Goal: Transaction & Acquisition: Download file/media

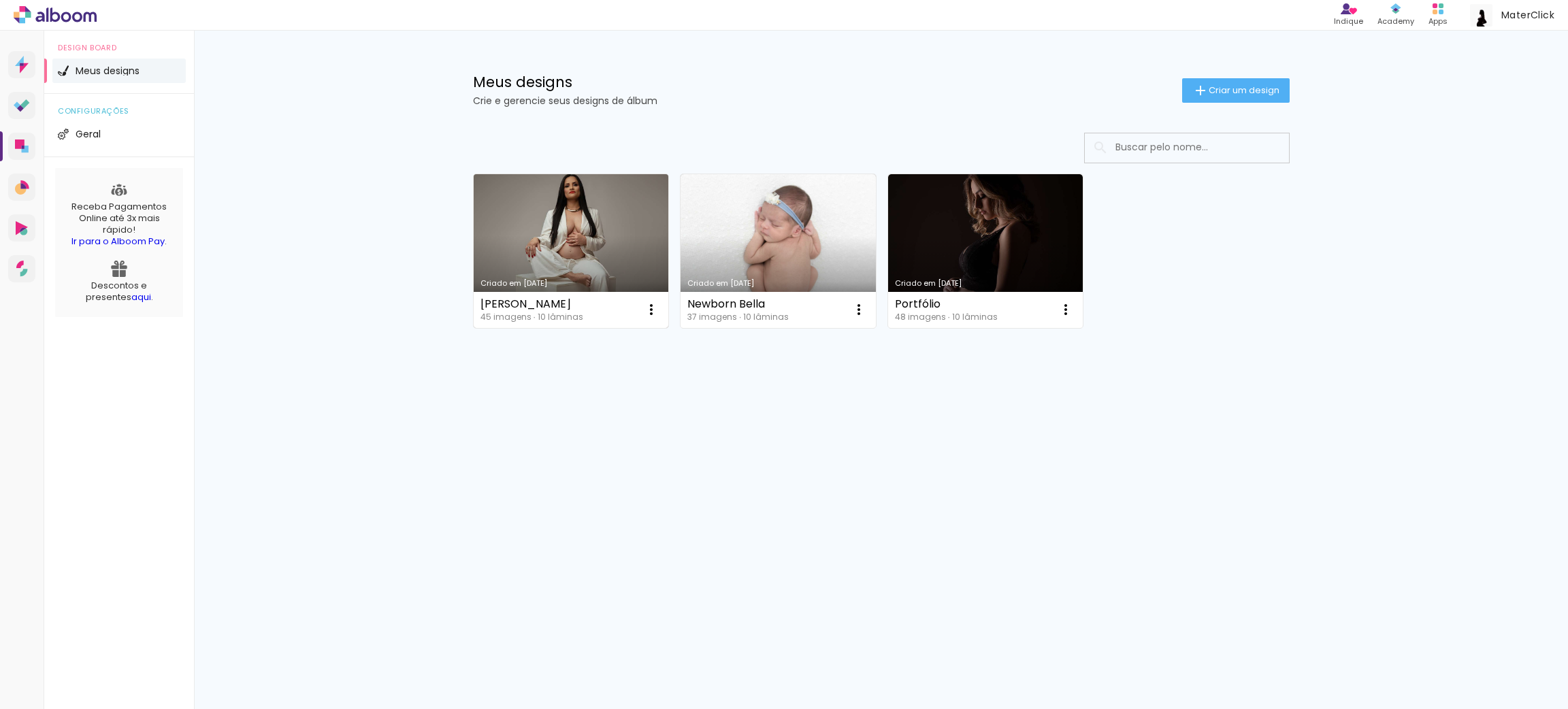
click at [503, 247] on link "Criado em [DATE]" at bounding box center [572, 251] width 196 height 153
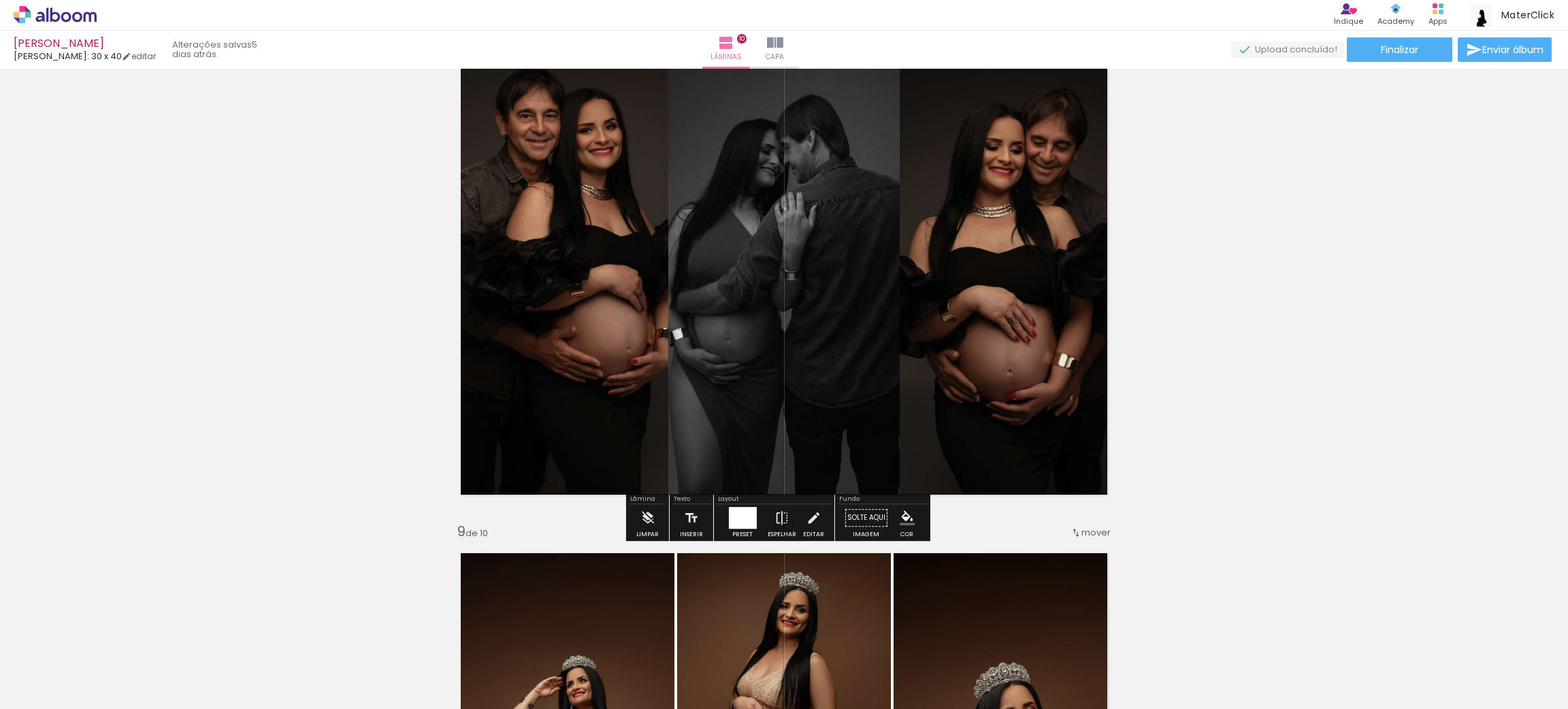
scroll to position [3877, 0]
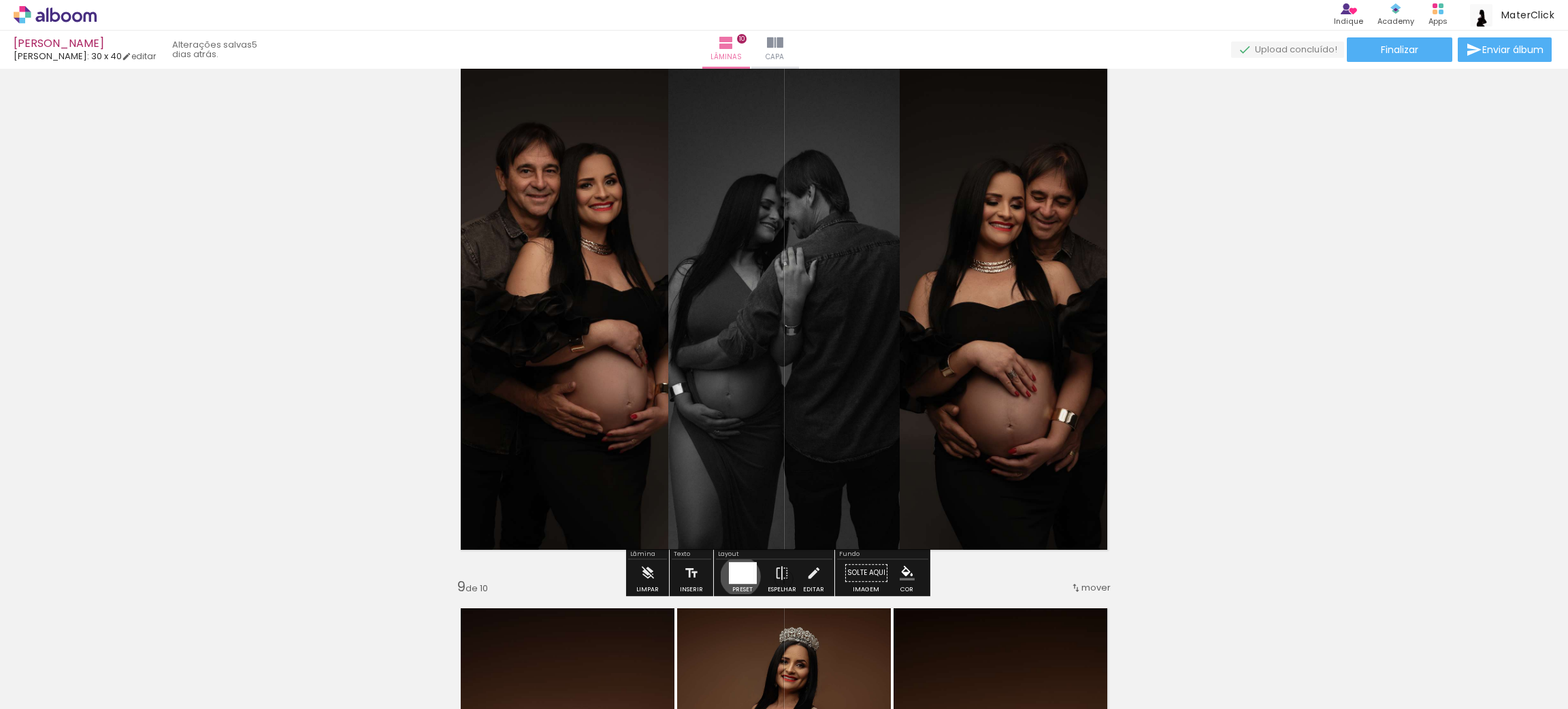
click at [737, 575] on div at bounding box center [741, 572] width 23 height 22
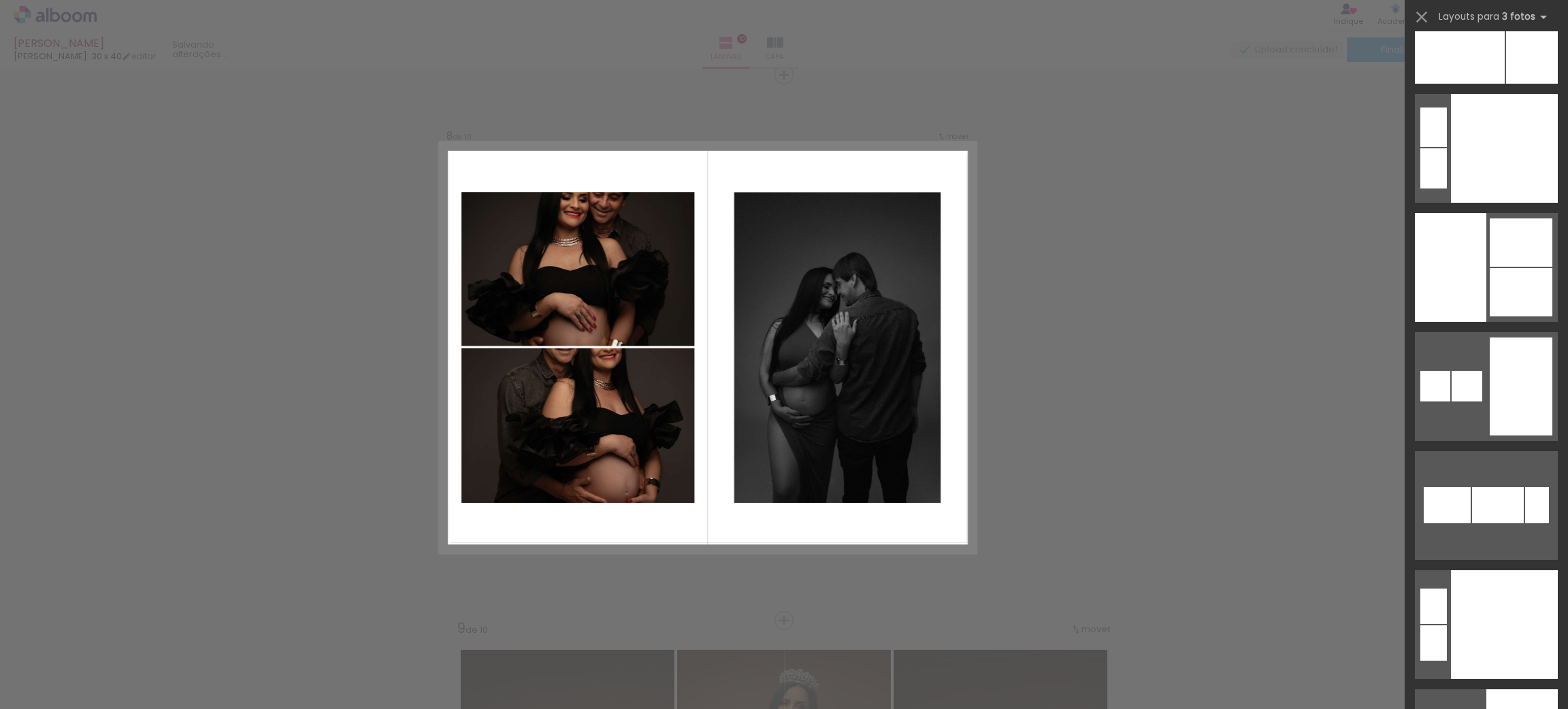
scroll to position [11990, 0]
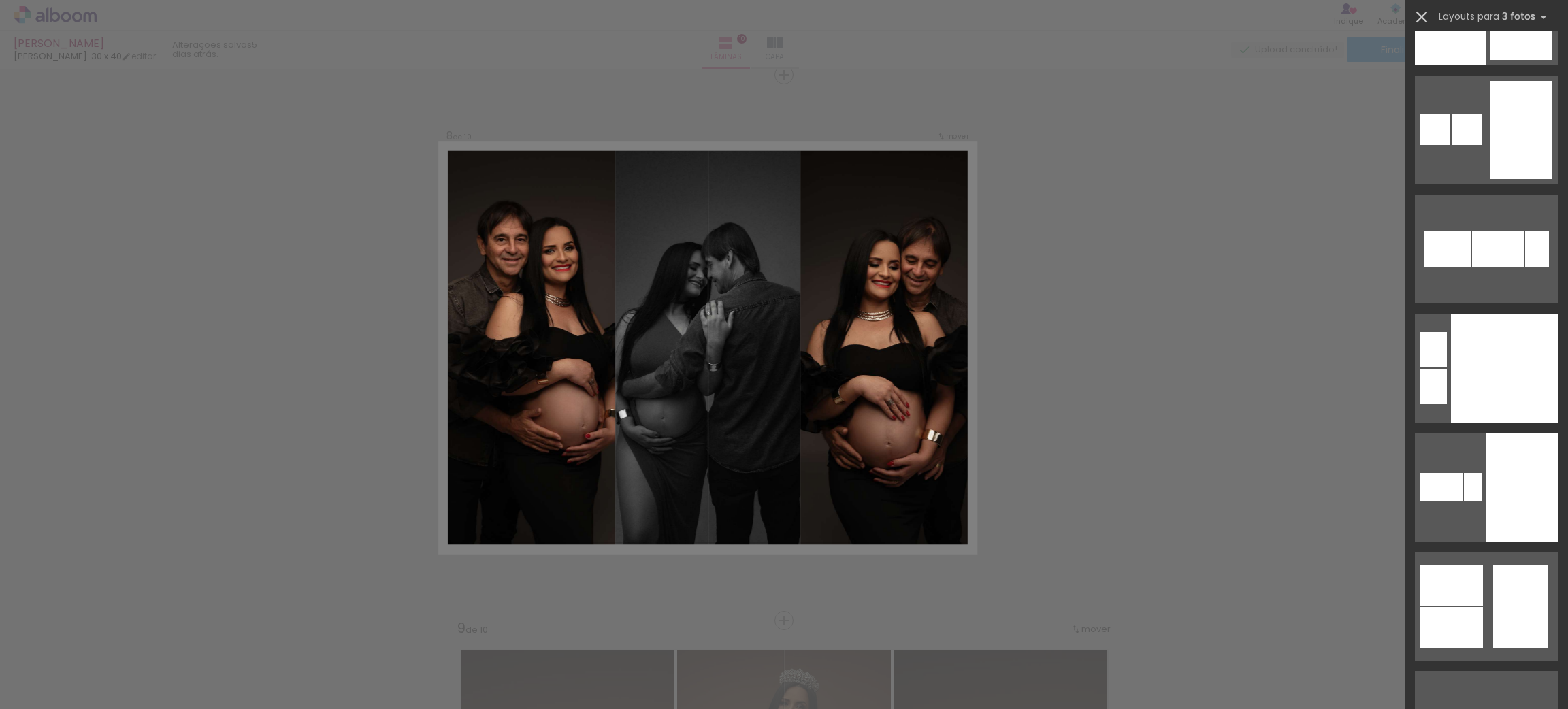
click at [1421, 11] on iron-icon at bounding box center [1422, 17] width 19 height 19
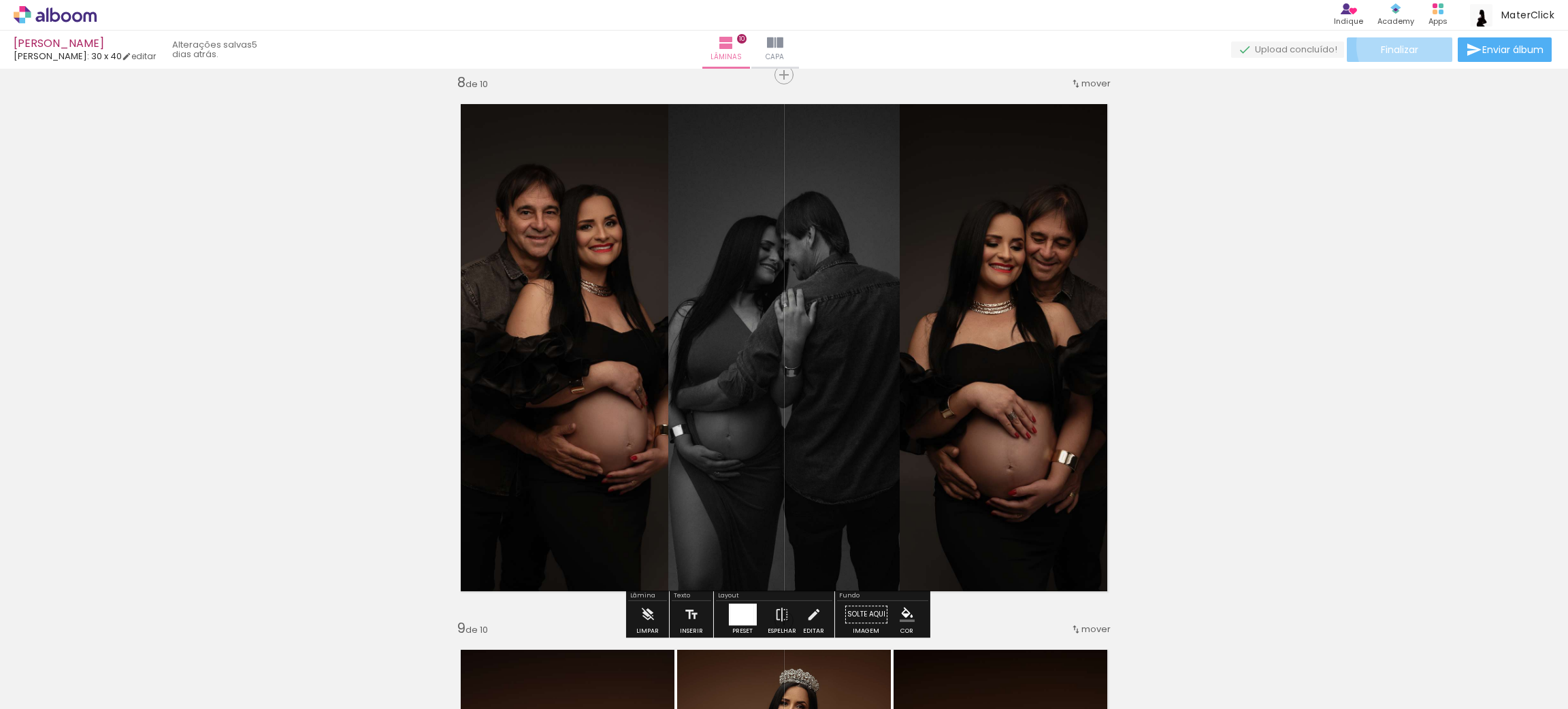
click at [1404, 45] on span "Finalizar" at bounding box center [1399, 49] width 37 height 9
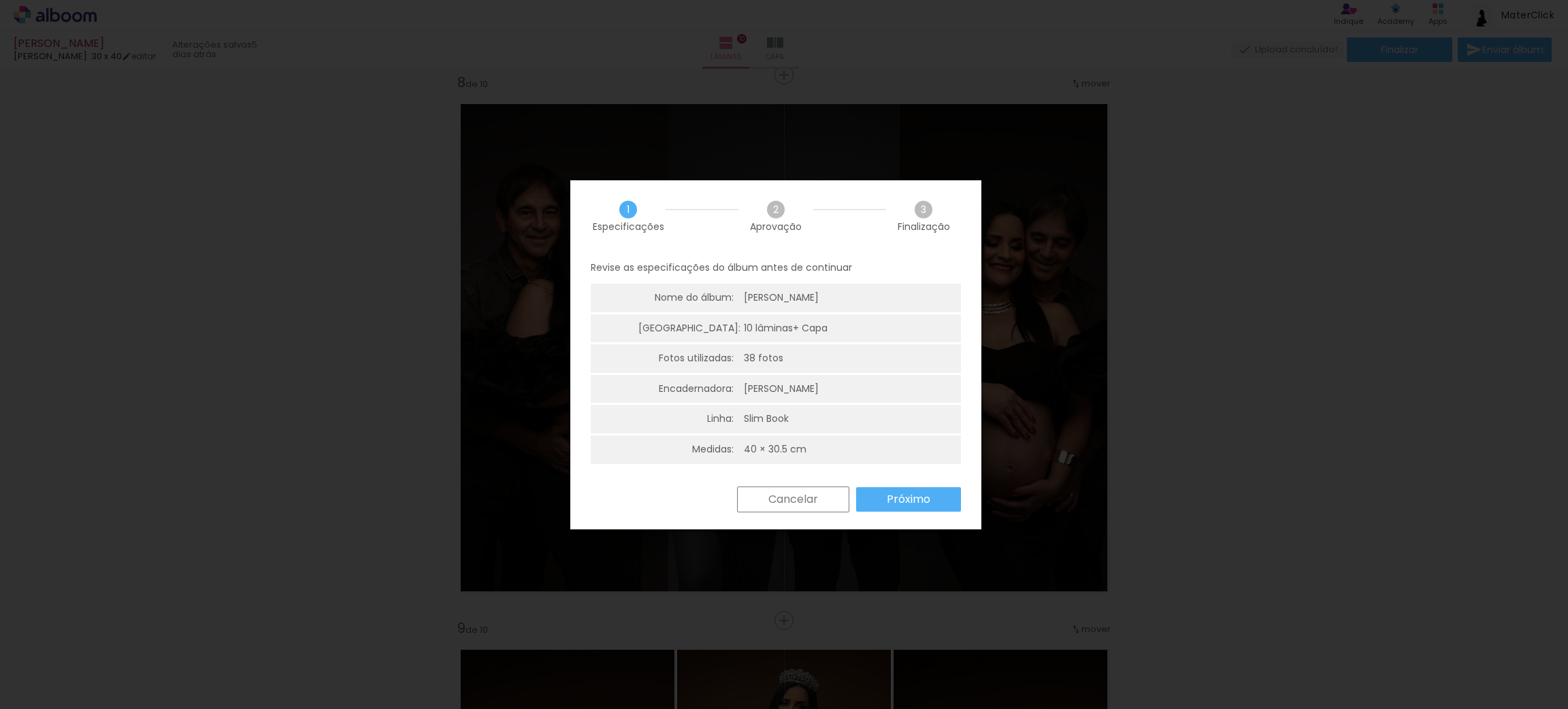
click at [0, 0] on slot "Próximo" at bounding box center [0, 0] width 0 height 0
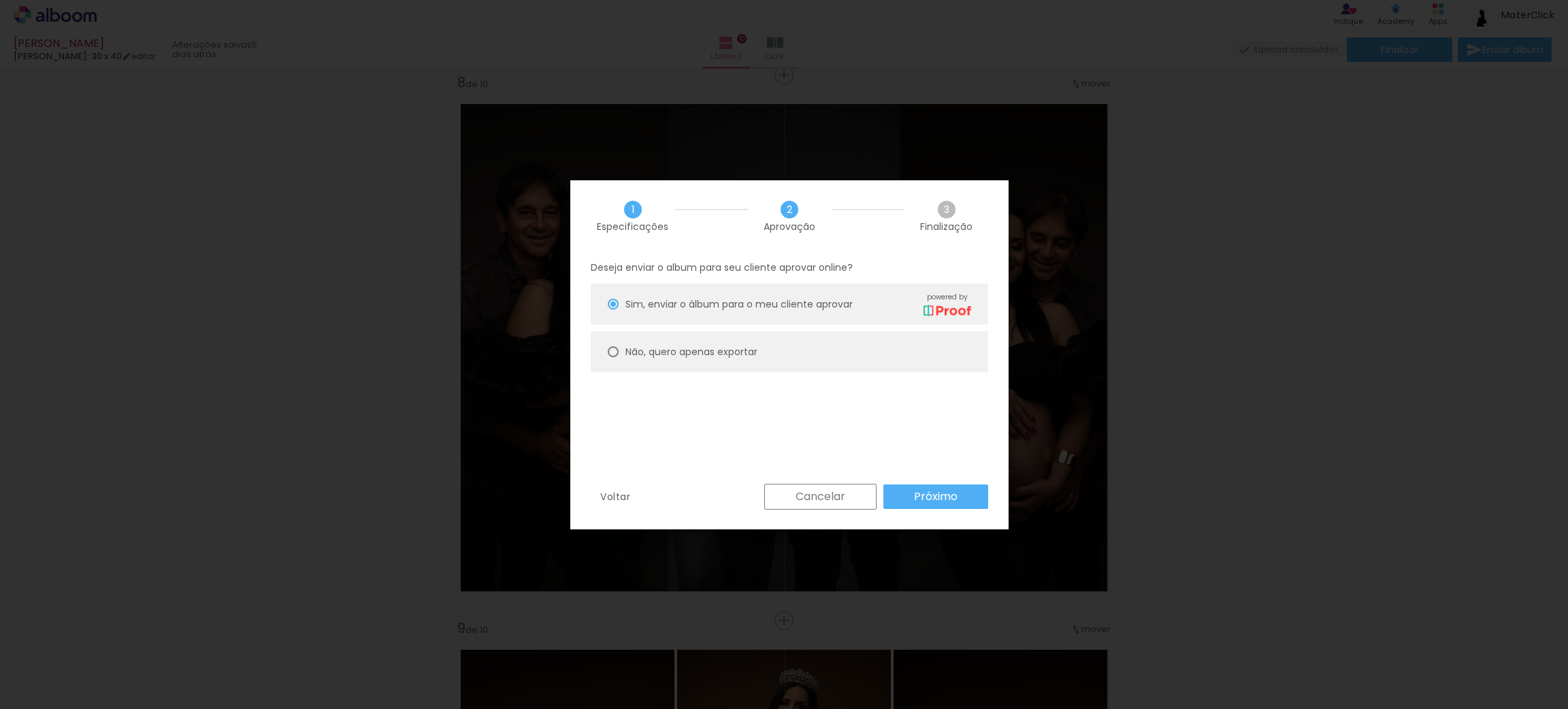
click at [749, 315] on div "Não, quero apenas exportar" at bounding box center [798, 304] width 346 height 24
type paper-radio-button "on"
click at [0, 0] on slot "Próximo" at bounding box center [0, 0] width 0 height 0
type input "Alta, 300 DPI"
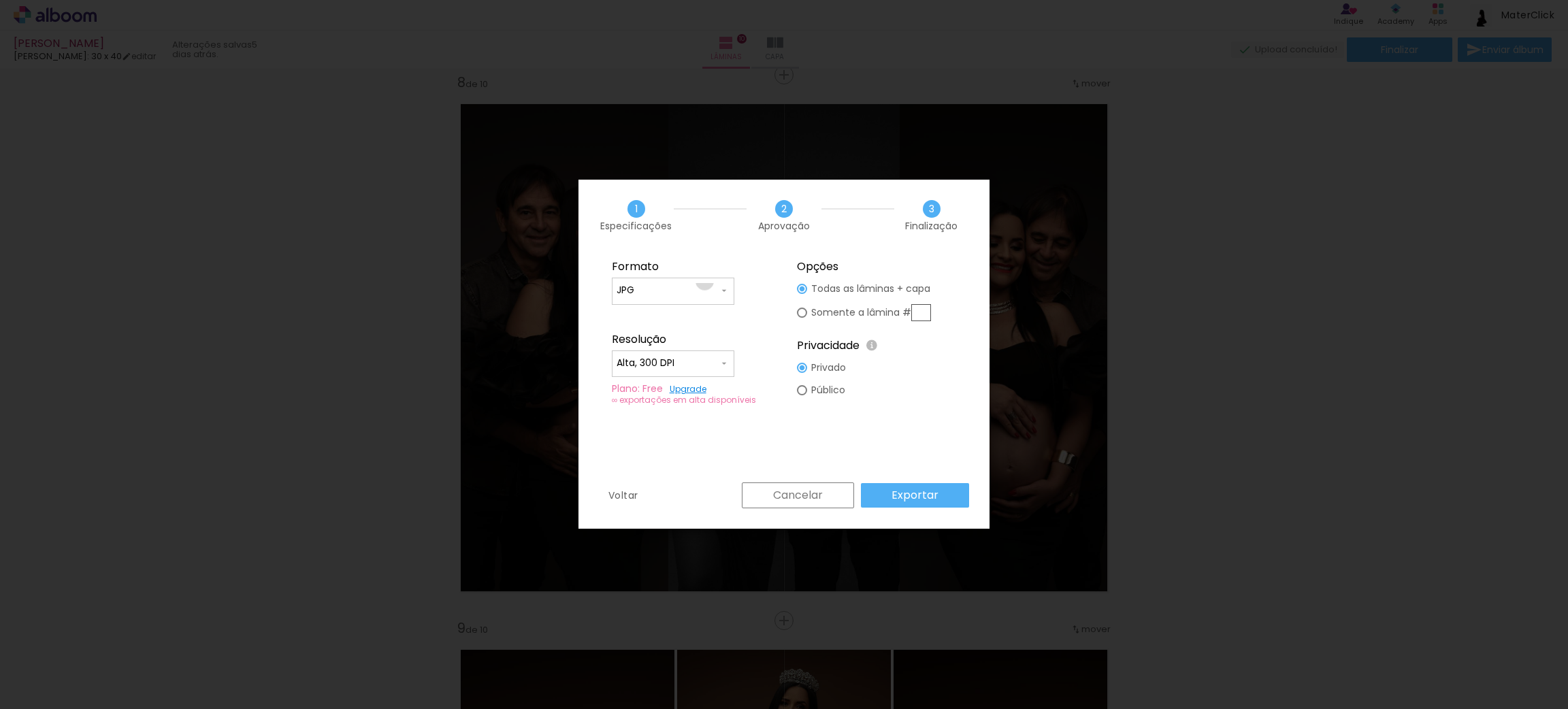
click at [704, 281] on paper-input-container "JPG" at bounding box center [673, 291] width 122 height 28
click at [707, 287] on paper-item "JPG" at bounding box center [673, 289] width 122 height 28
click at [726, 361] on iron-icon at bounding box center [724, 363] width 11 height 11
click at [726, 361] on paper-item "Alta, 300 DPI" at bounding box center [673, 362] width 122 height 28
click at [0, 0] on slot "Exportar" at bounding box center [0, 0] width 0 height 0
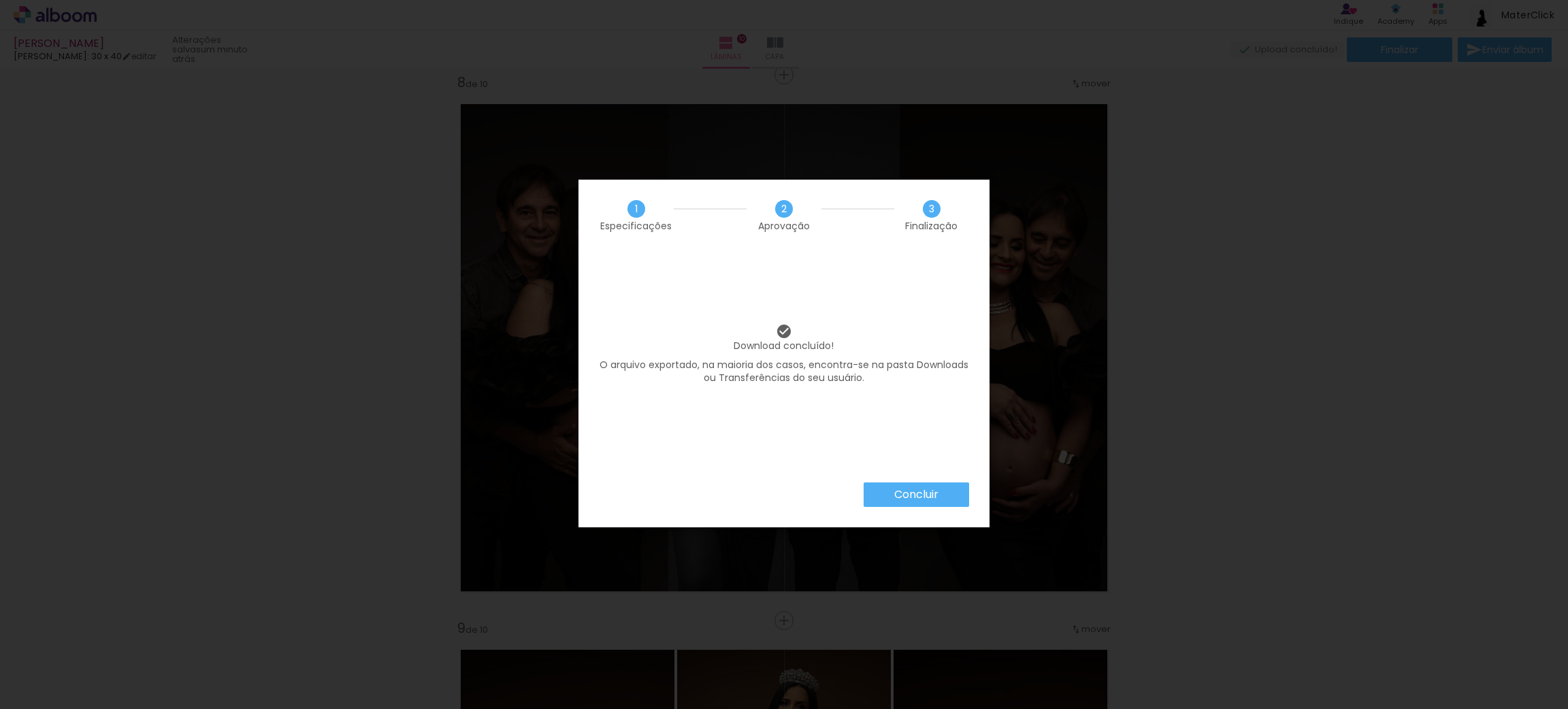
scroll to position [11990, 0]
click at [0, 0] on slot "Concluir" at bounding box center [0, 0] width 0 height 0
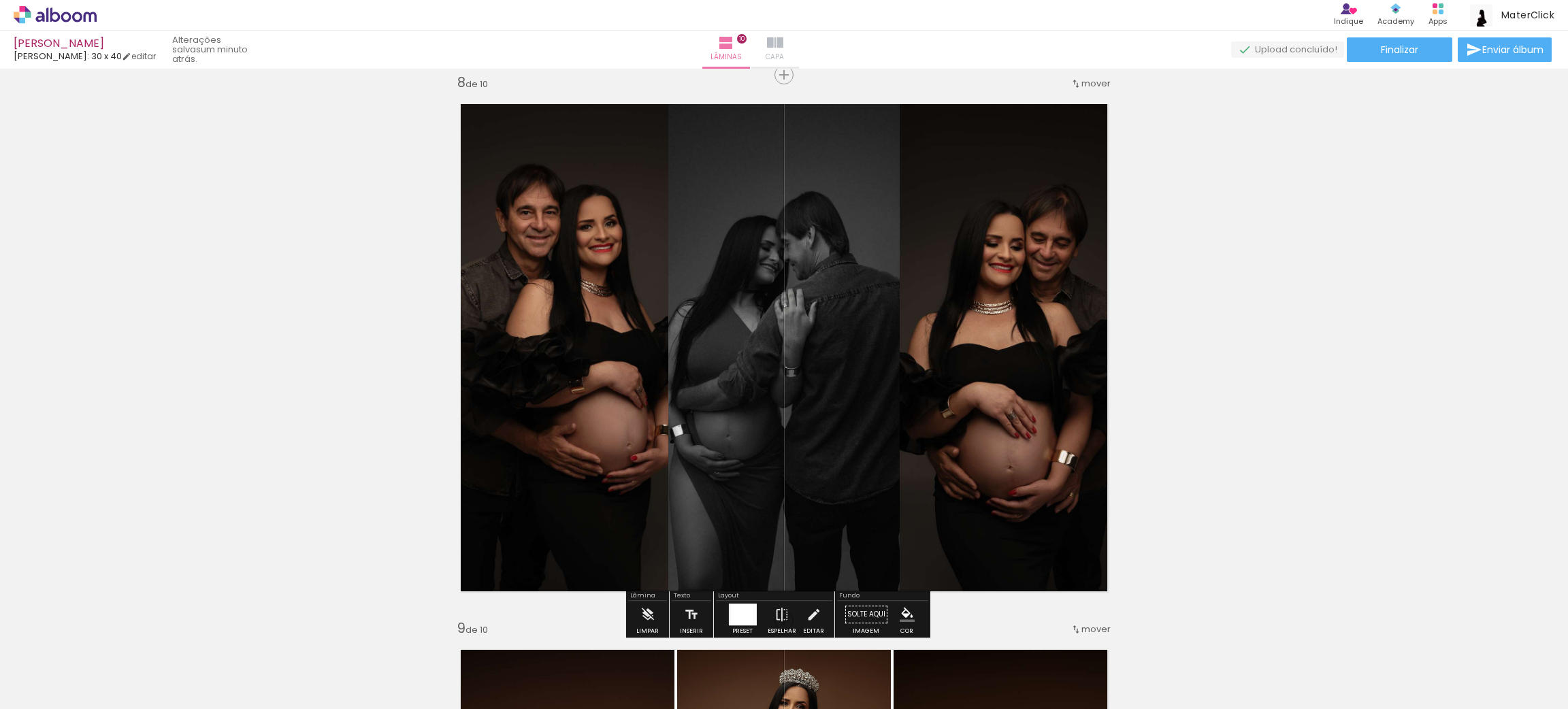
click at [799, 57] on paper-button "Capa" at bounding box center [775, 50] width 47 height 38
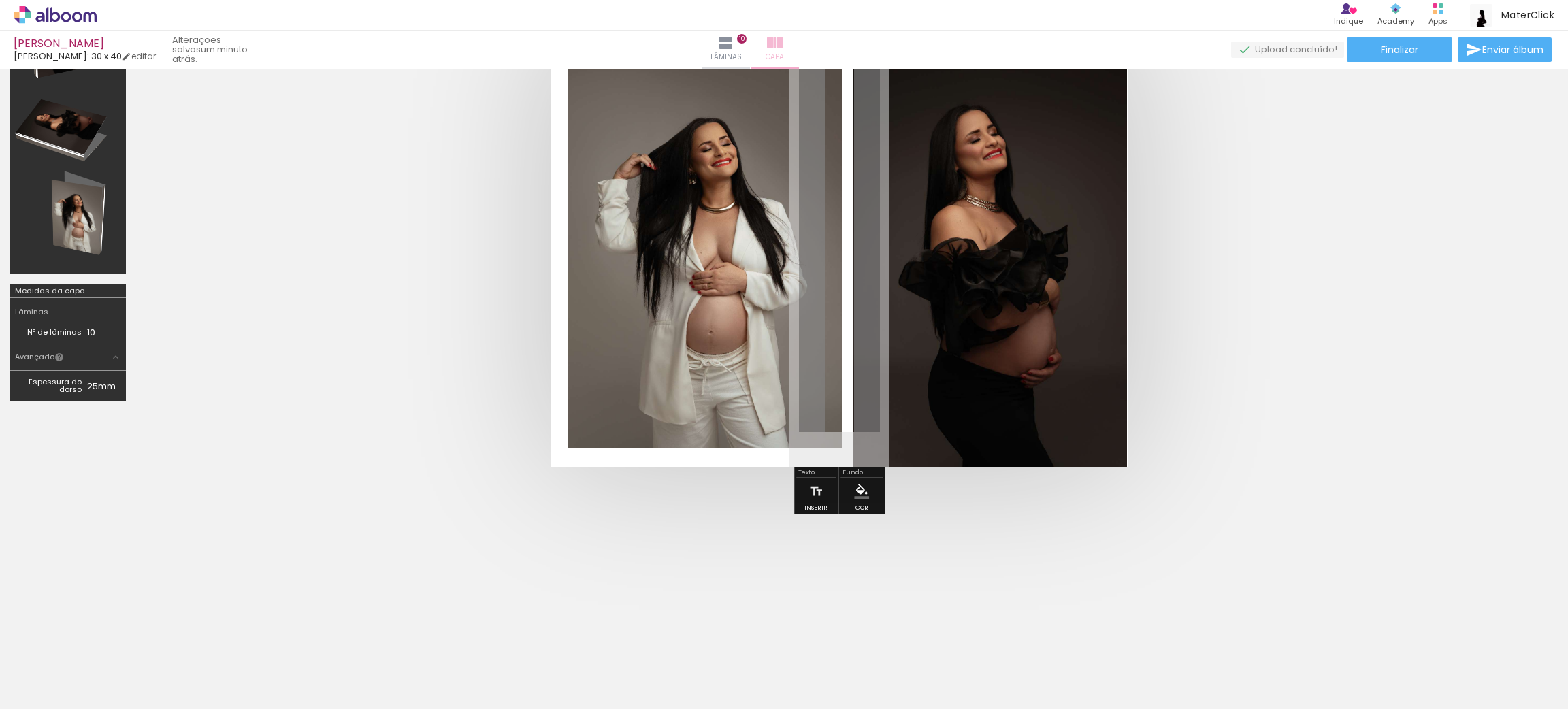
scroll to position [119, 0]
